Goal: Task Accomplishment & Management: Manage account settings

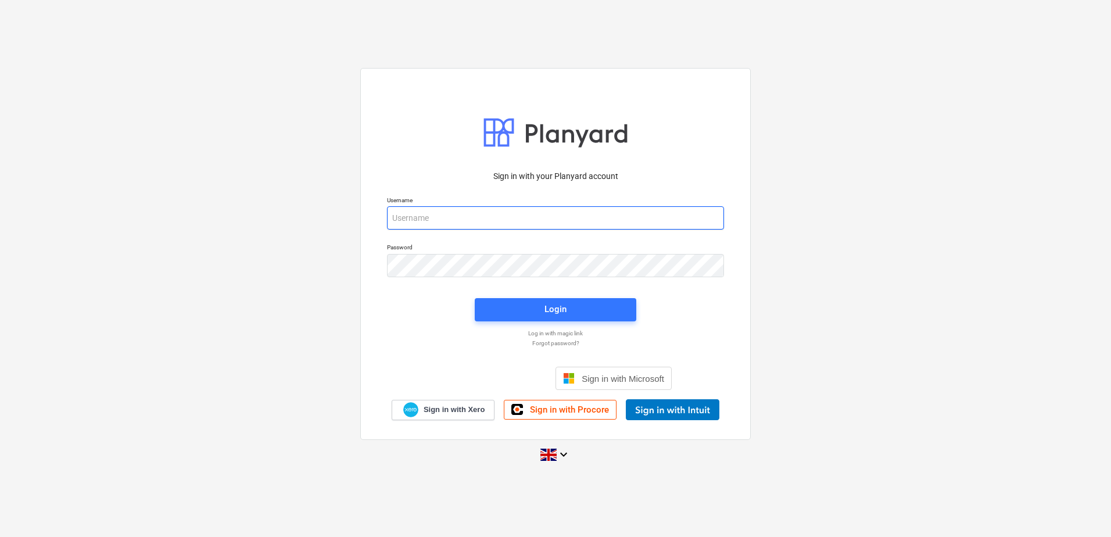
click at [453, 220] on input "email" at bounding box center [555, 217] width 337 height 23
type input "[EMAIL_ADDRESS][DOMAIN_NAME]"
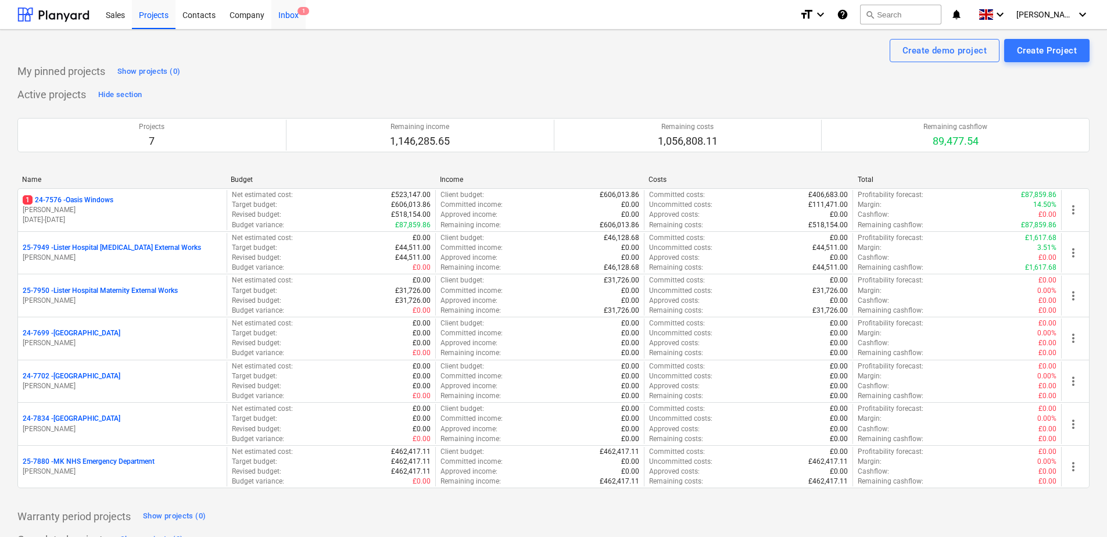
click at [286, 14] on div "Inbox 1" at bounding box center [288, 14] width 34 height 30
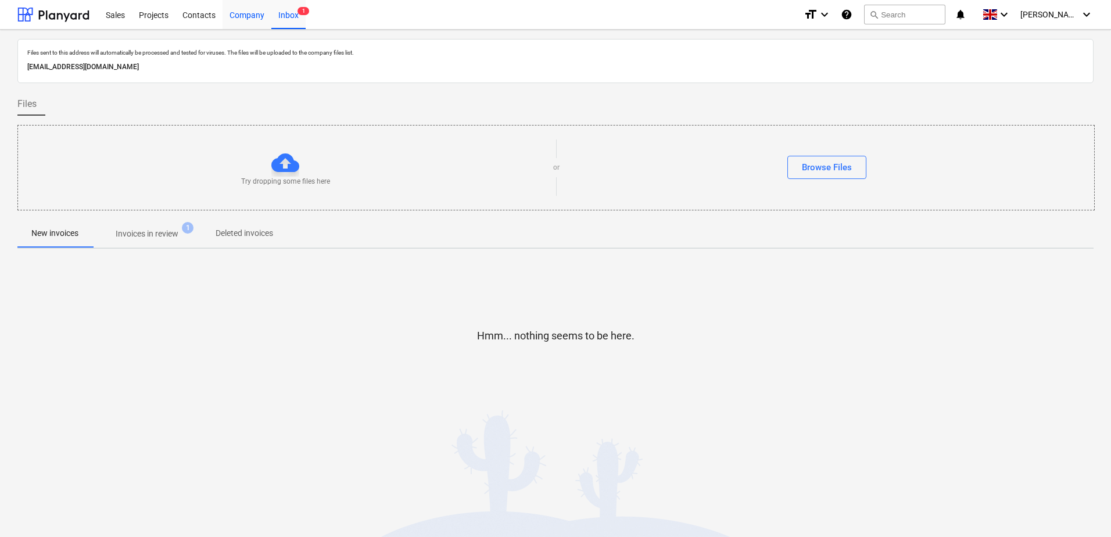
click at [259, 16] on div "Company" at bounding box center [247, 14] width 49 height 30
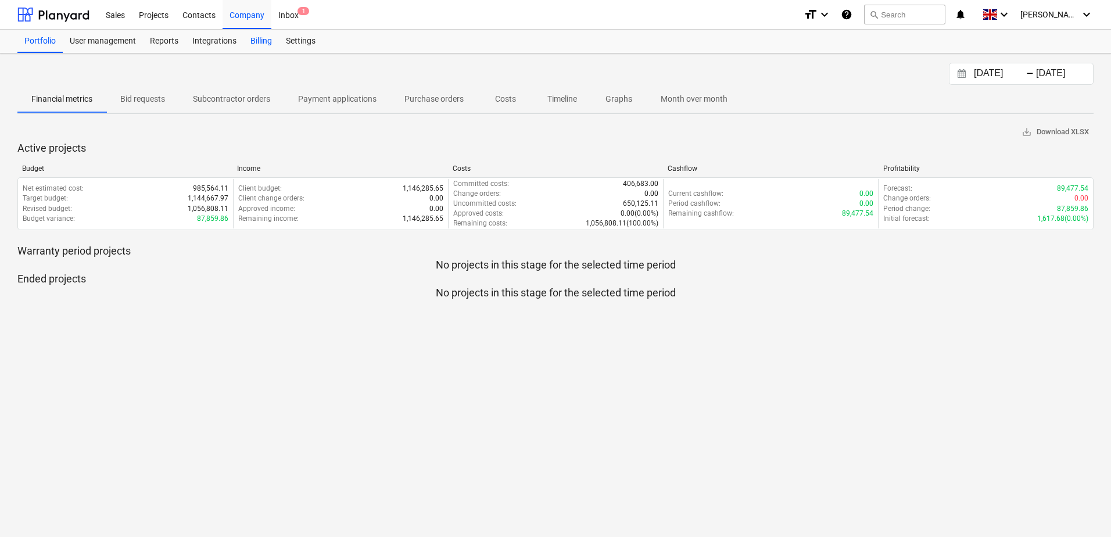
click at [258, 40] on div "Billing" at bounding box center [260, 41] width 35 height 23
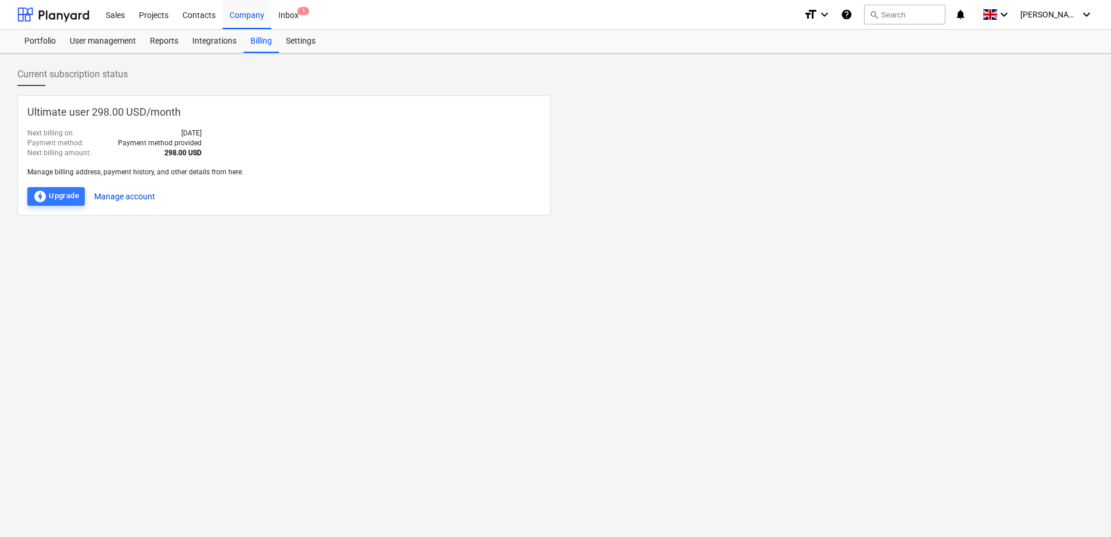
click at [126, 192] on button "Manage account" at bounding box center [124, 196] width 61 height 19
click at [239, 15] on div "Company" at bounding box center [247, 14] width 49 height 30
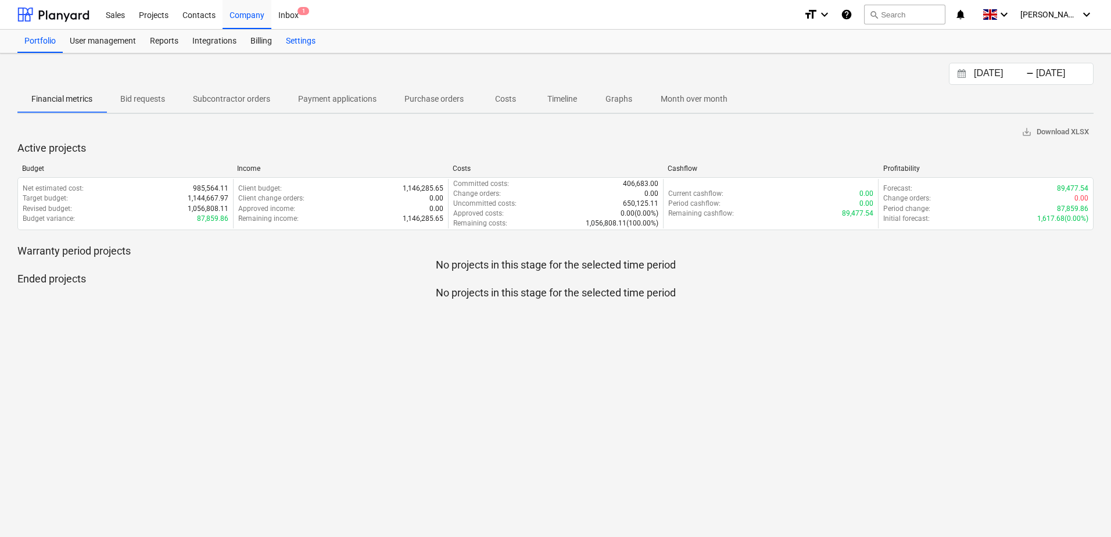
click at [304, 41] on div "Settings" at bounding box center [301, 41] width 44 height 23
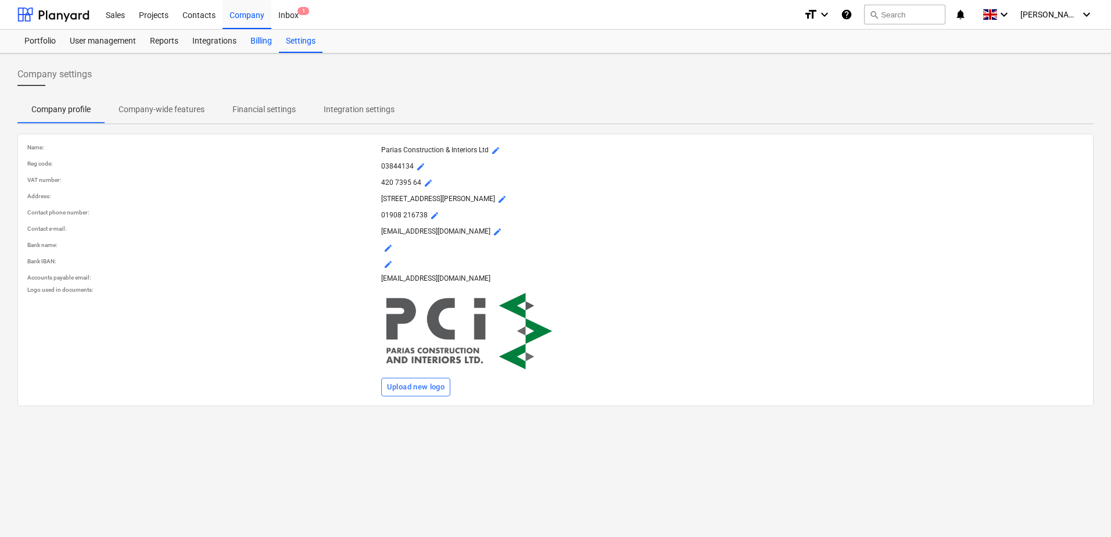
click at [254, 46] on div "Billing" at bounding box center [260, 41] width 35 height 23
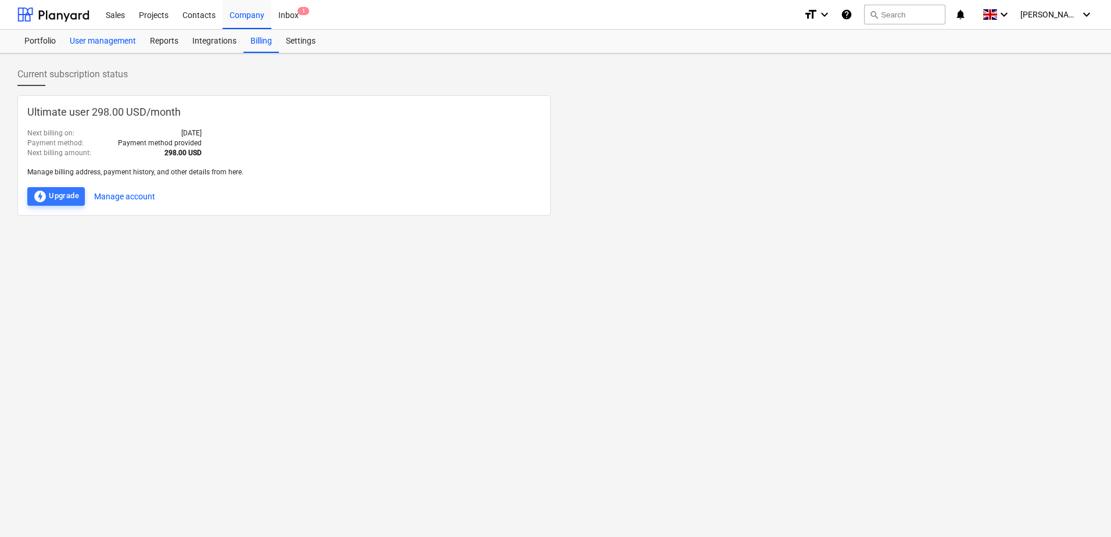
click at [99, 46] on div "User management" at bounding box center [103, 41] width 80 height 23
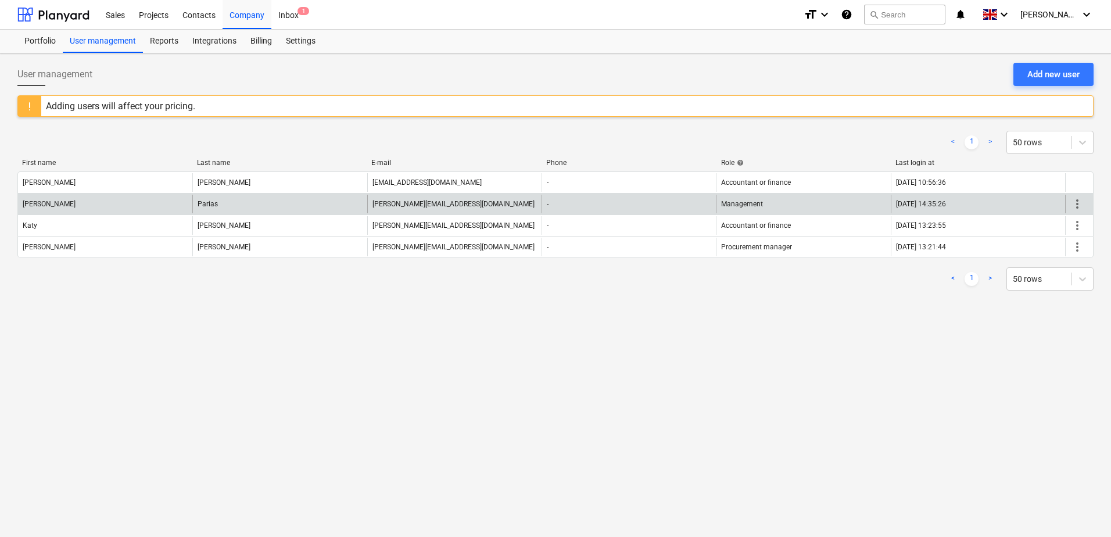
click at [1076, 206] on span "more_vert" at bounding box center [1077, 204] width 14 height 14
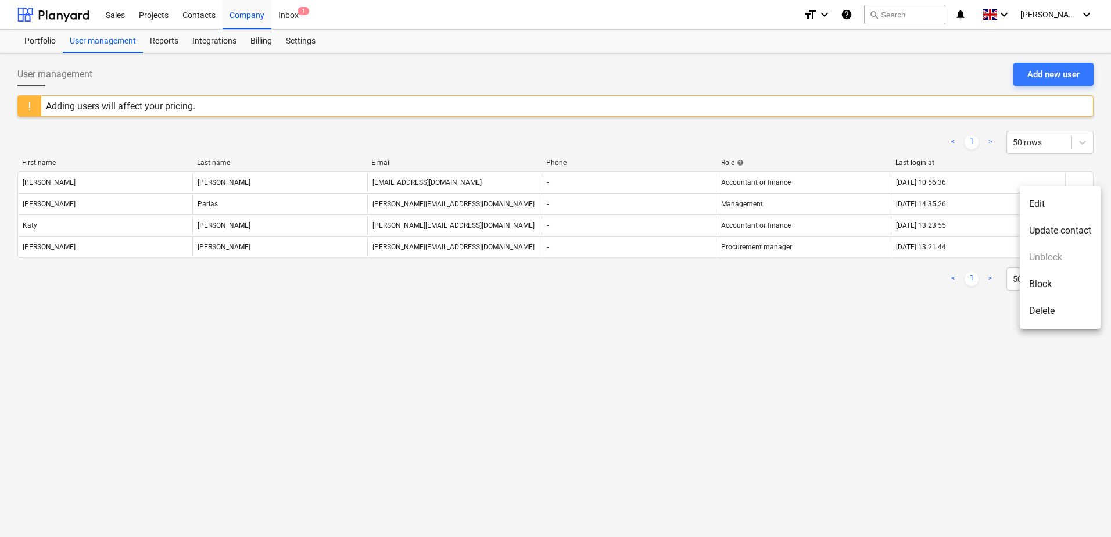
click at [934, 335] on div at bounding box center [555, 268] width 1111 height 537
